Goal: Navigation & Orientation: Find specific page/section

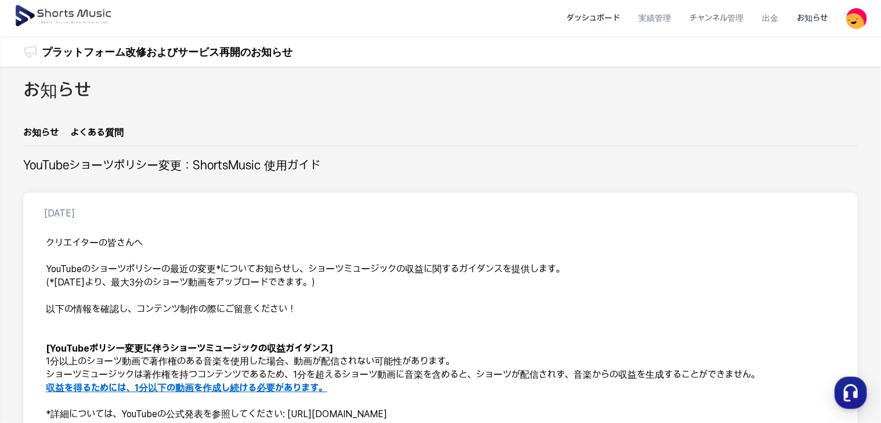
click at [612, 18] on li "ダッシュボード" at bounding box center [593, 18] width 72 height 31
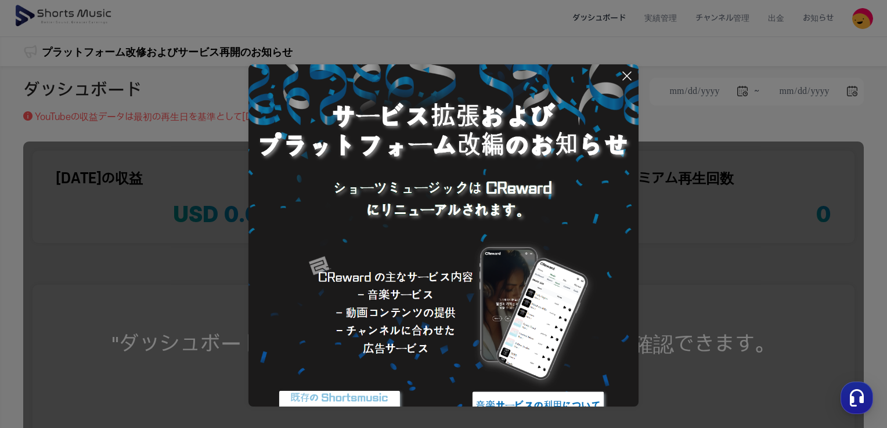
click at [623, 77] on icon at bounding box center [627, 76] width 14 height 14
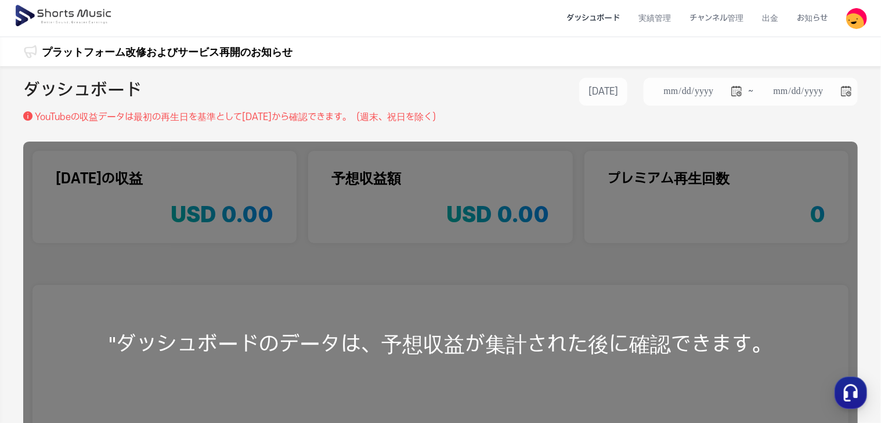
click at [859, 22] on img at bounding box center [856, 18] width 21 height 21
click at [784, 73] on link "マイページ" at bounding box center [815, 68] width 93 height 21
